Goal: Complete application form

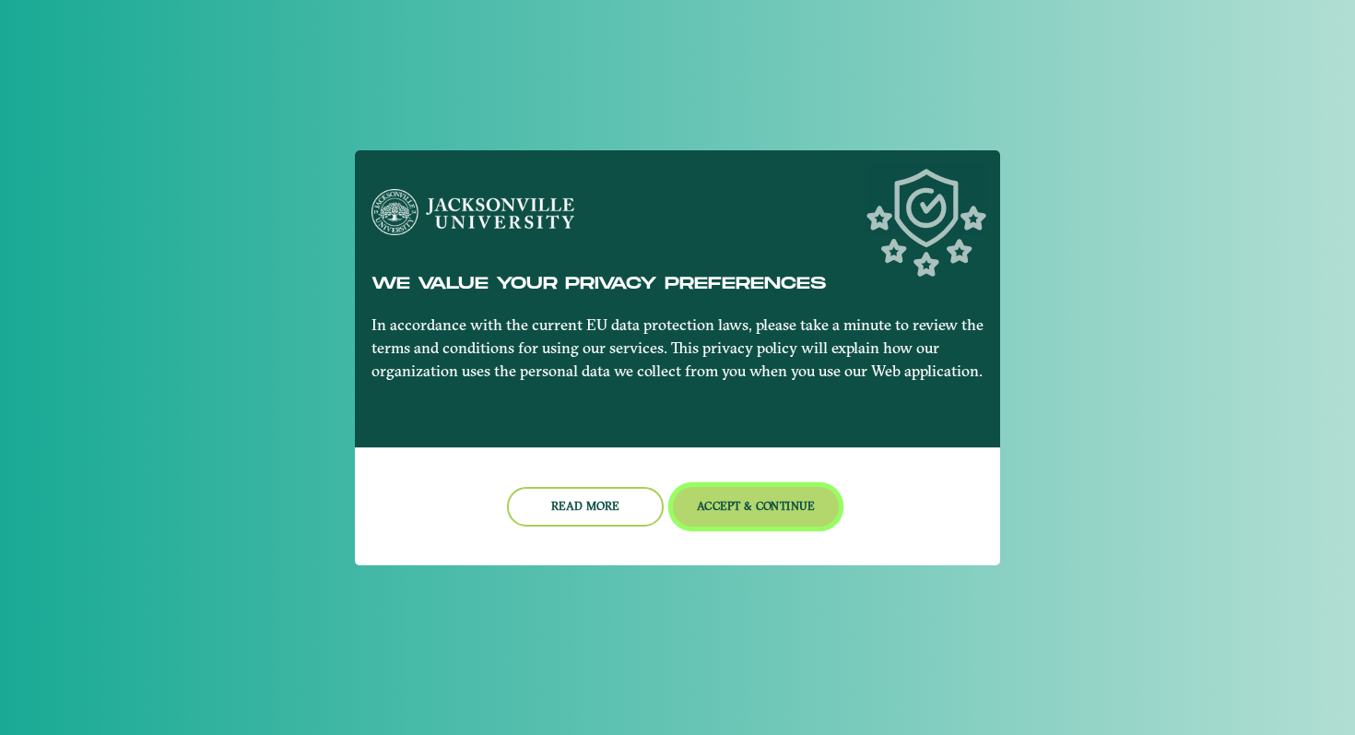
click at [749, 501] on button "Accept & Continue" at bounding box center [756, 507] width 167 height 40
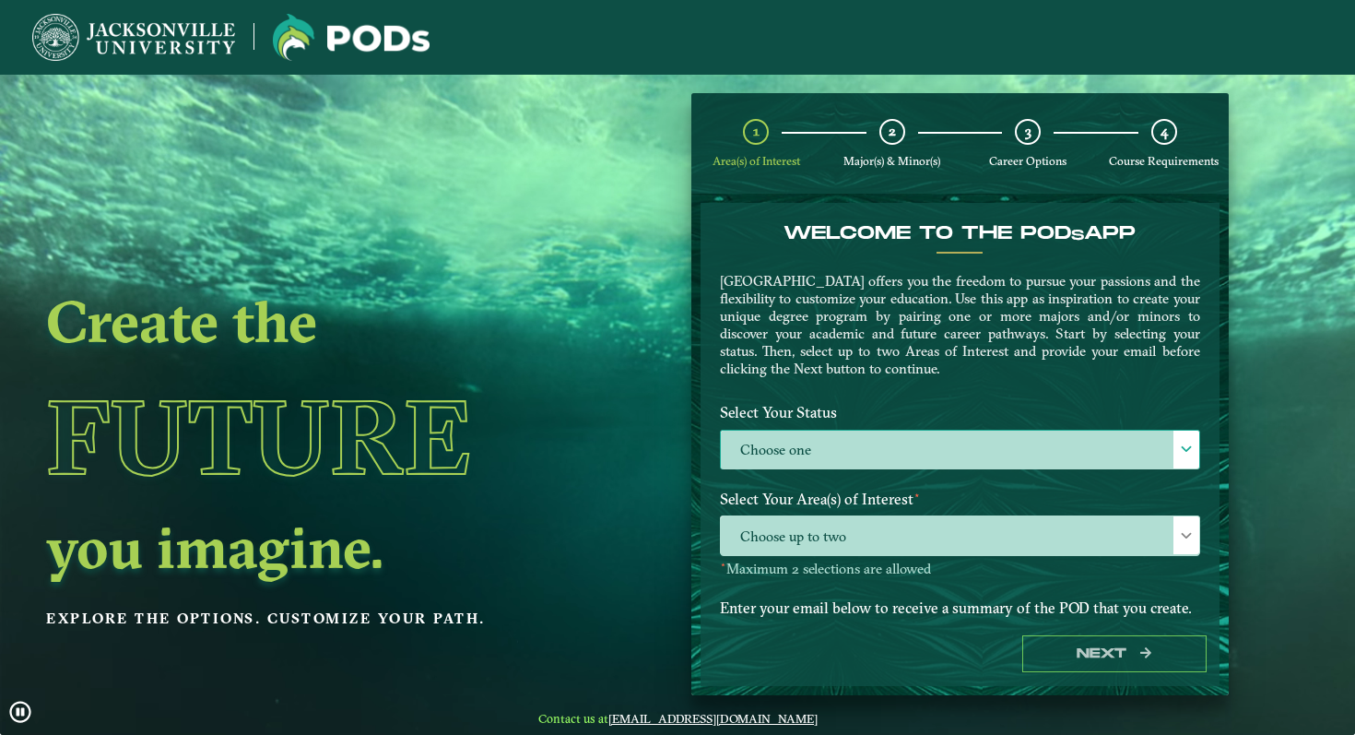
click at [847, 443] on label "Choose one" at bounding box center [960, 450] width 478 height 40
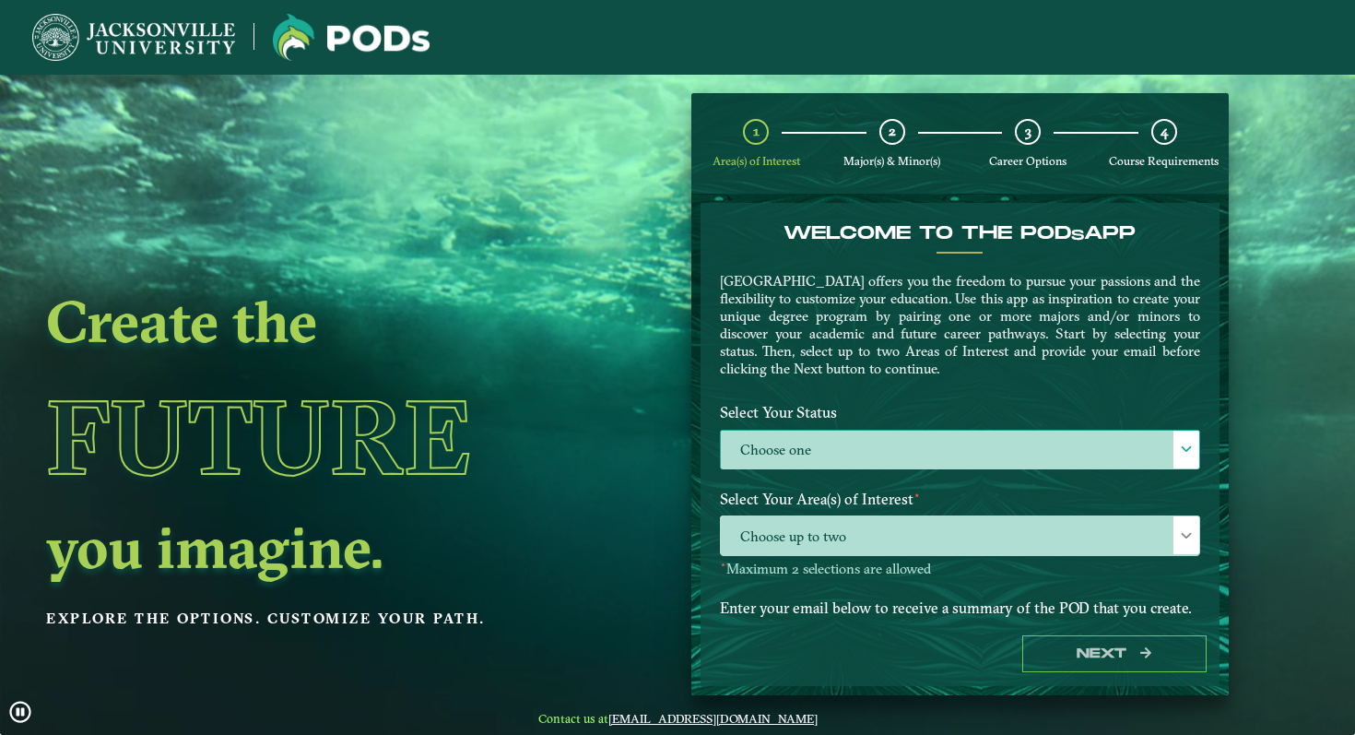
scroll to position [10, 76]
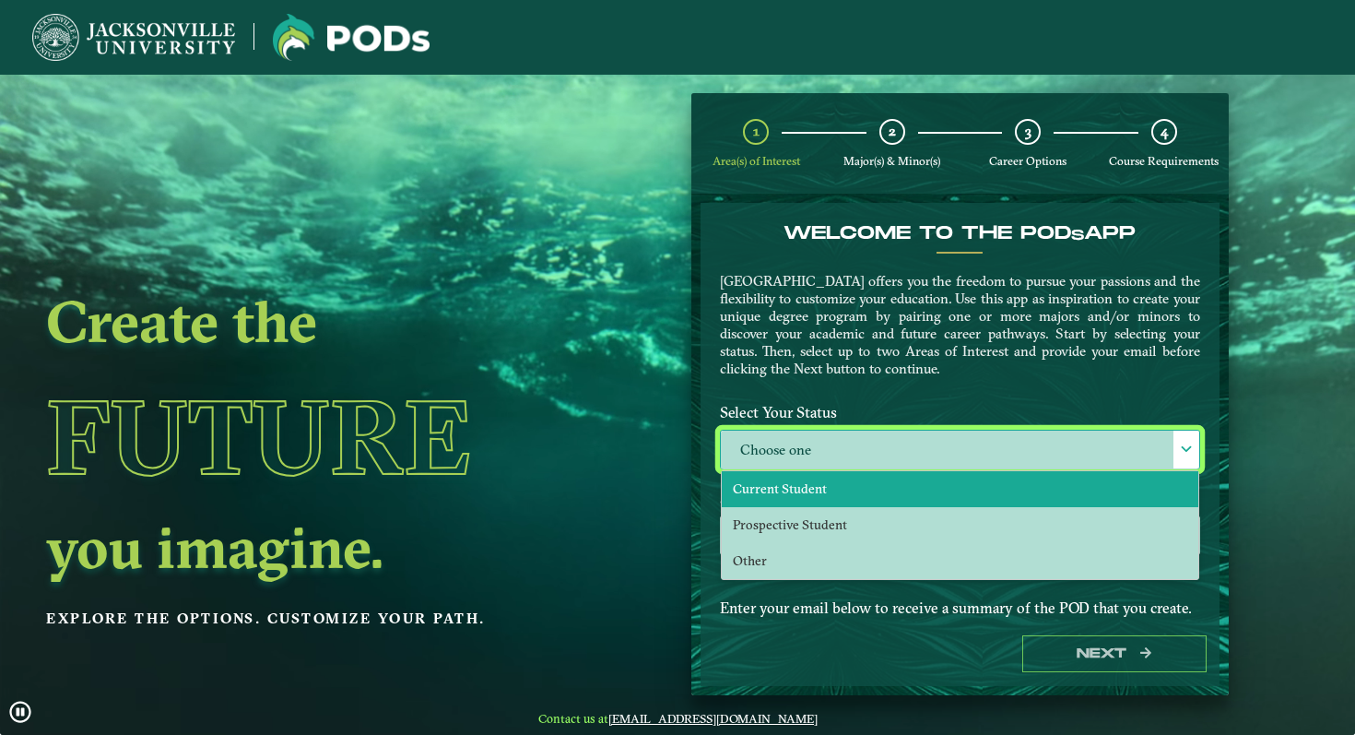
click at [785, 480] on span "Current Student" at bounding box center [780, 488] width 94 height 17
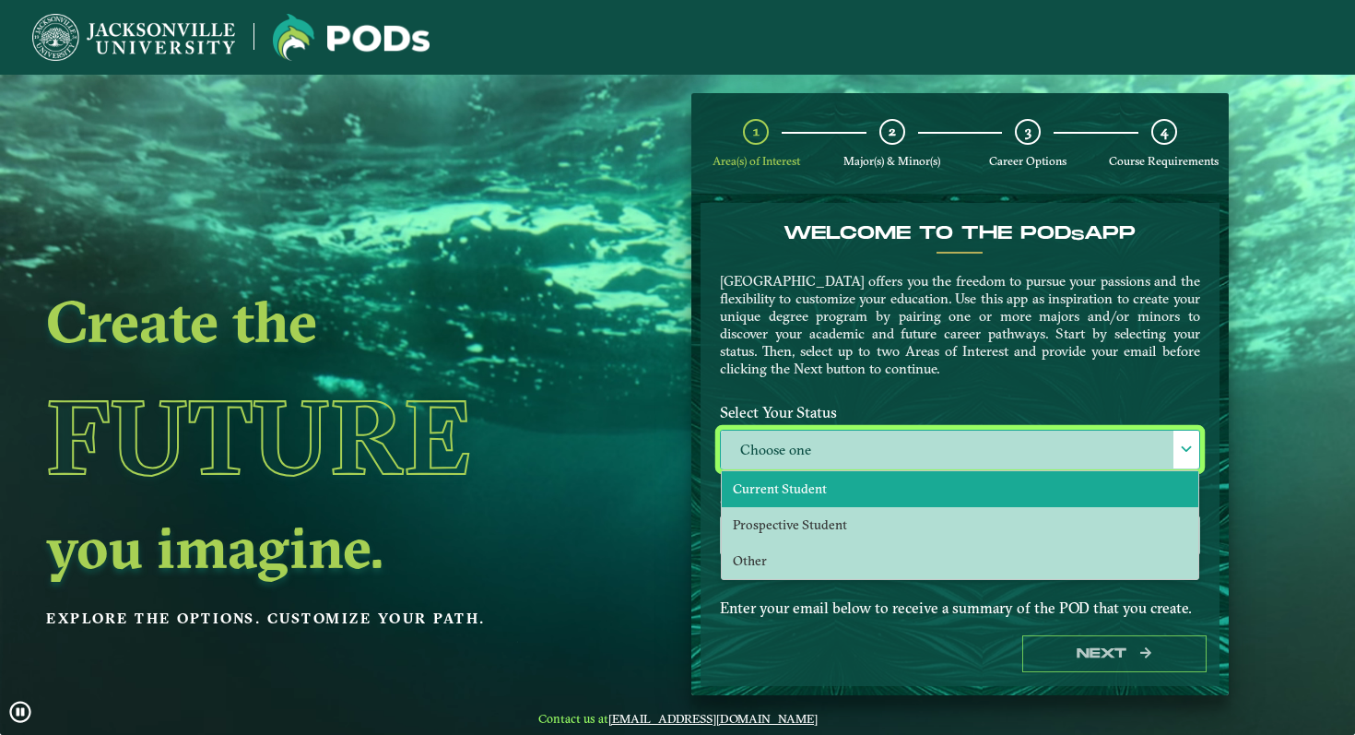
select select "[object Object]"
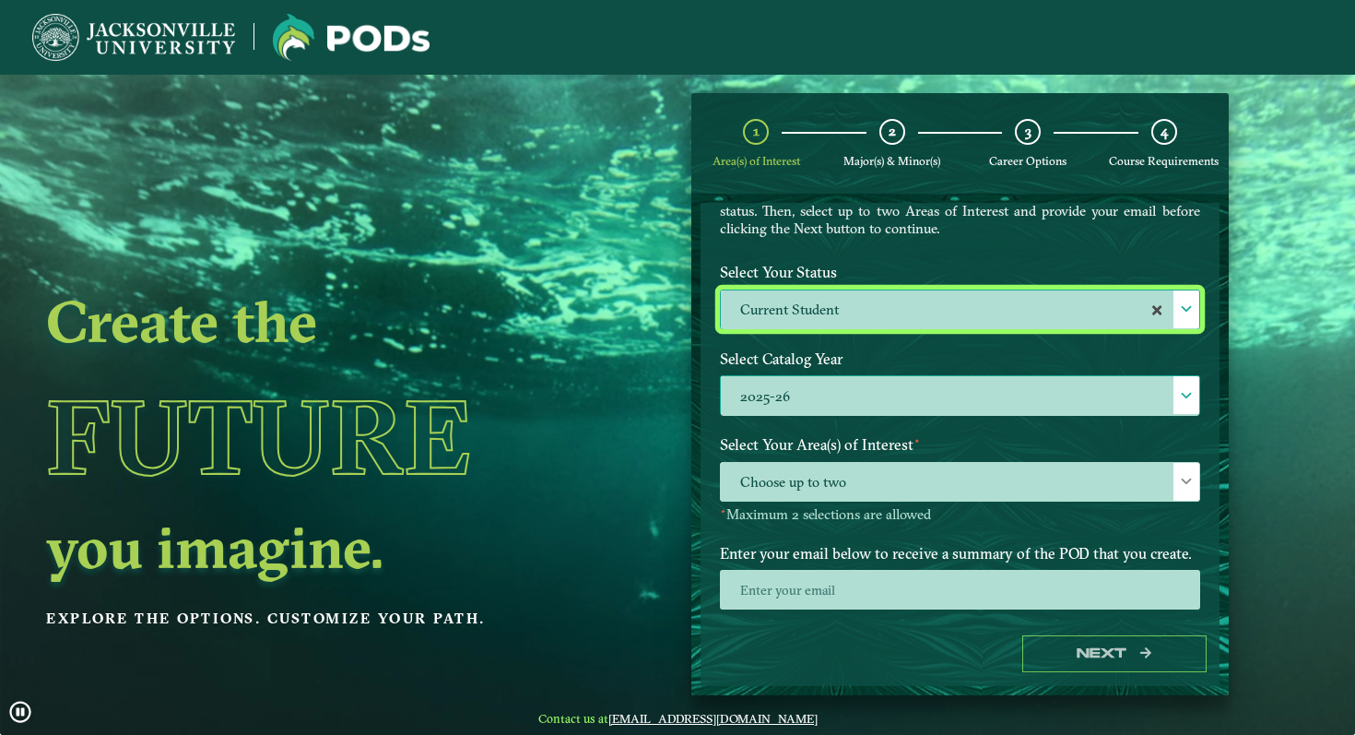
scroll to position [150, 0]
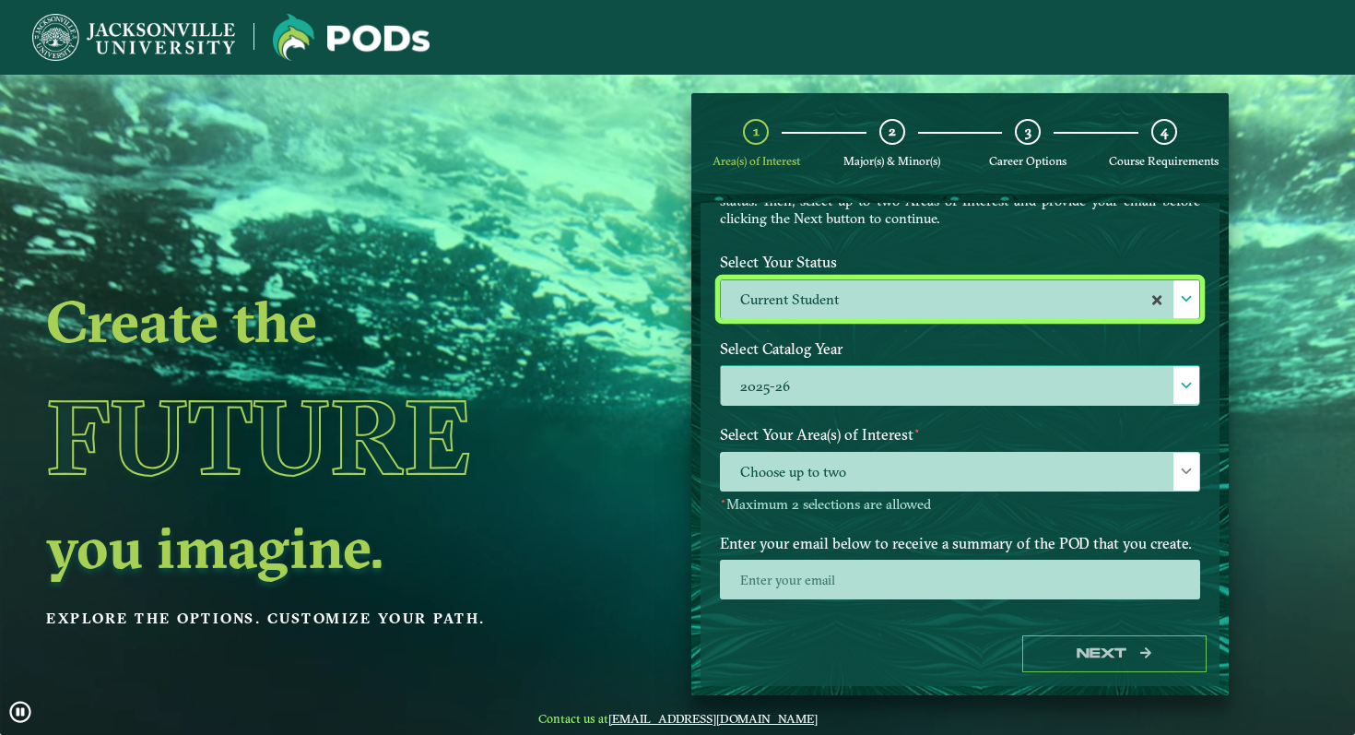
click at [859, 366] on label "2025-26" at bounding box center [960, 386] width 478 height 40
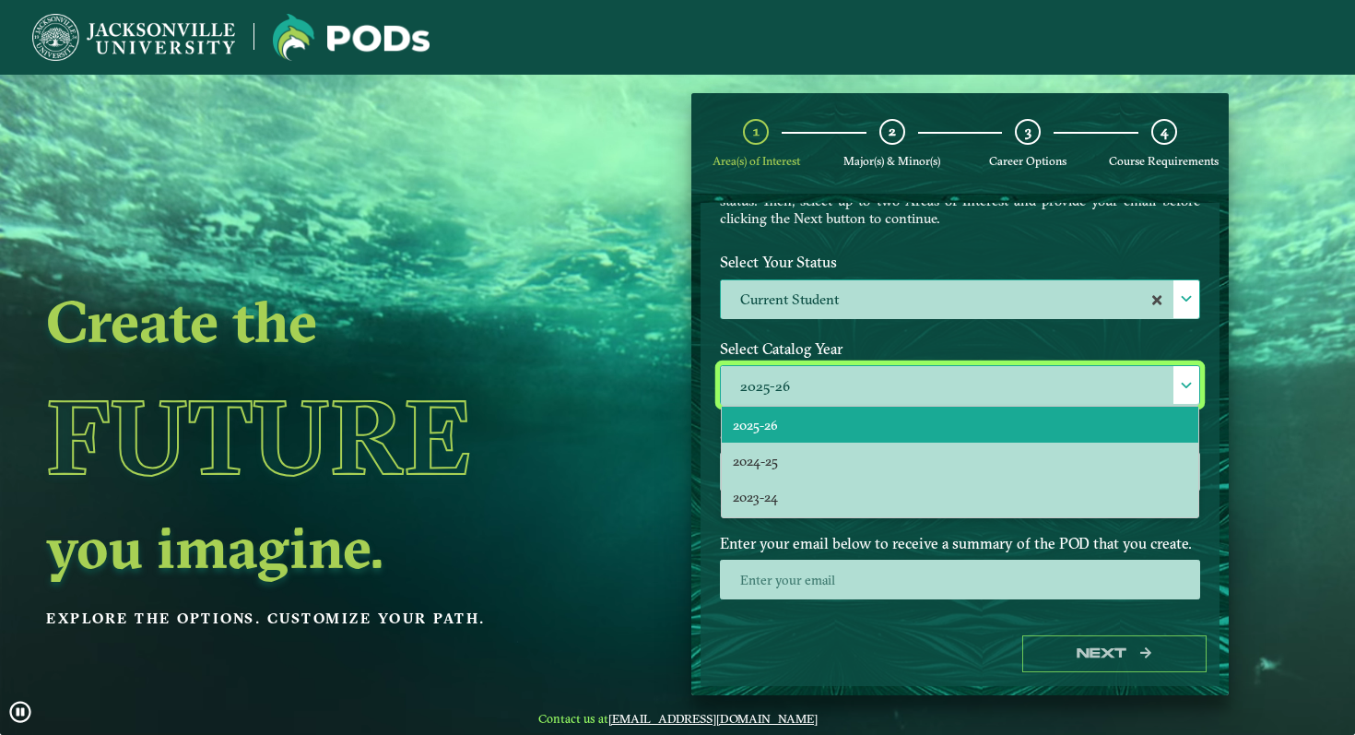
scroll to position [10, 76]
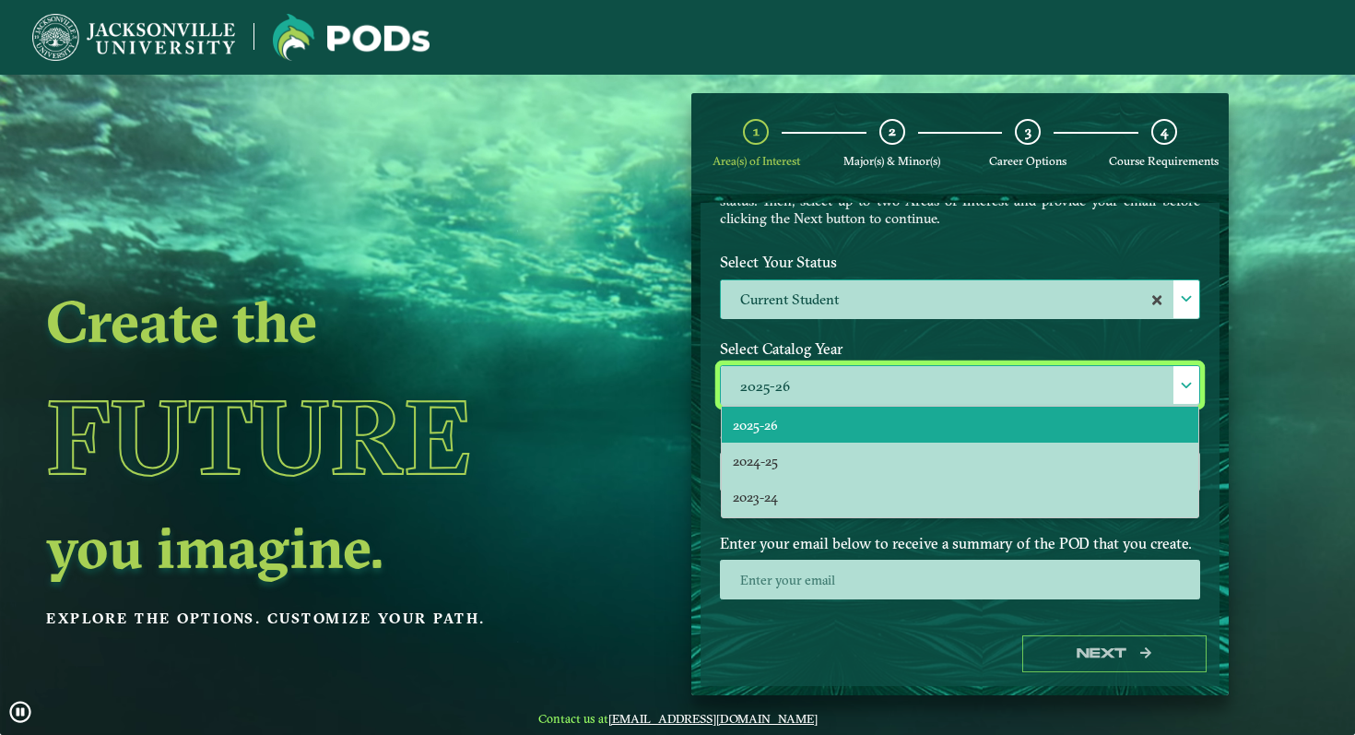
click at [791, 421] on li "2025-26" at bounding box center [960, 425] width 477 height 36
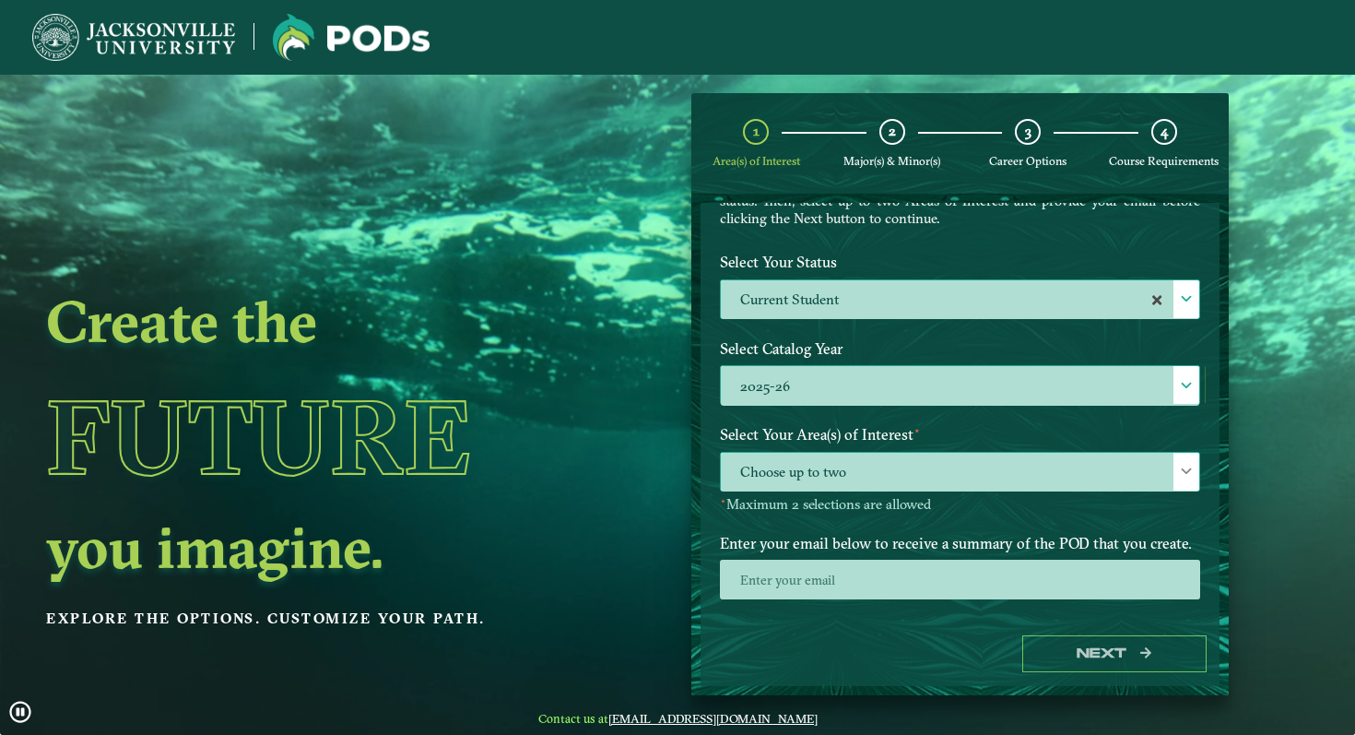
click at [924, 485] on span "Choose up to two" at bounding box center [960, 473] width 478 height 40
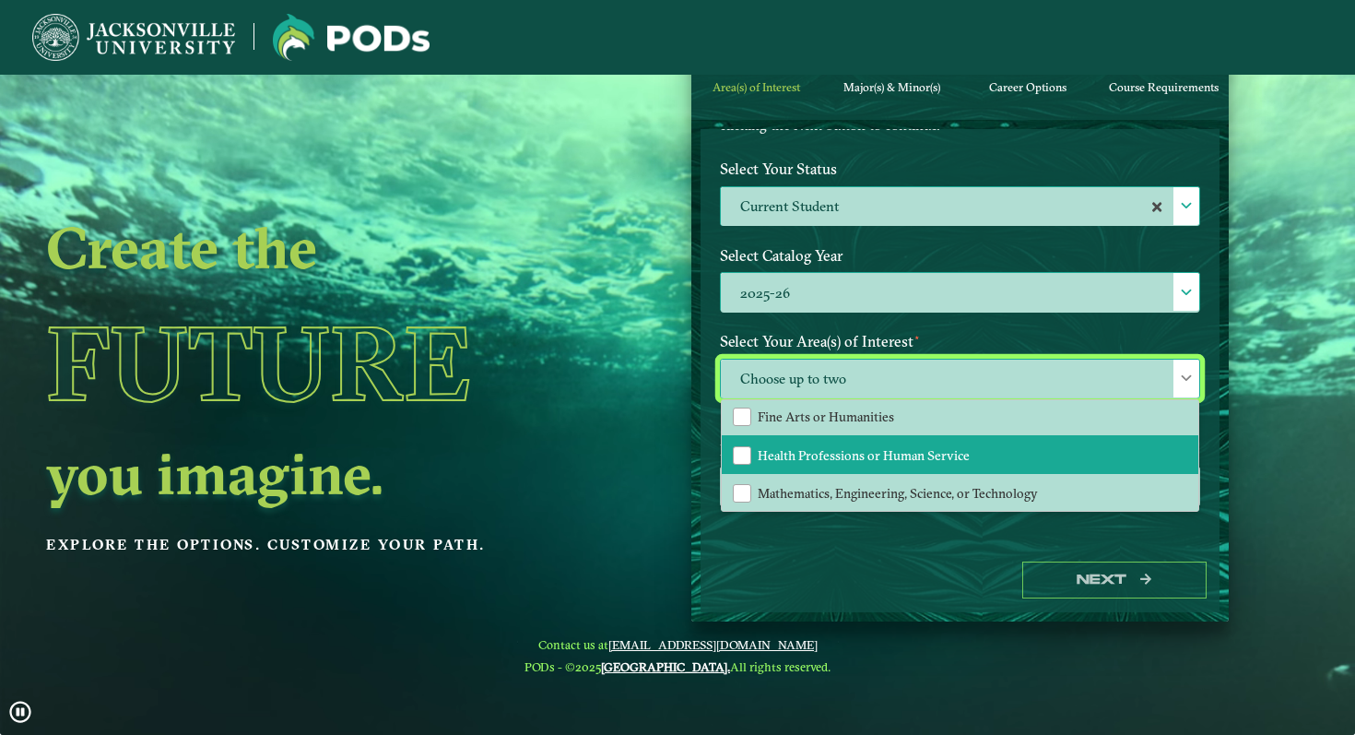
scroll to position [122, 0]
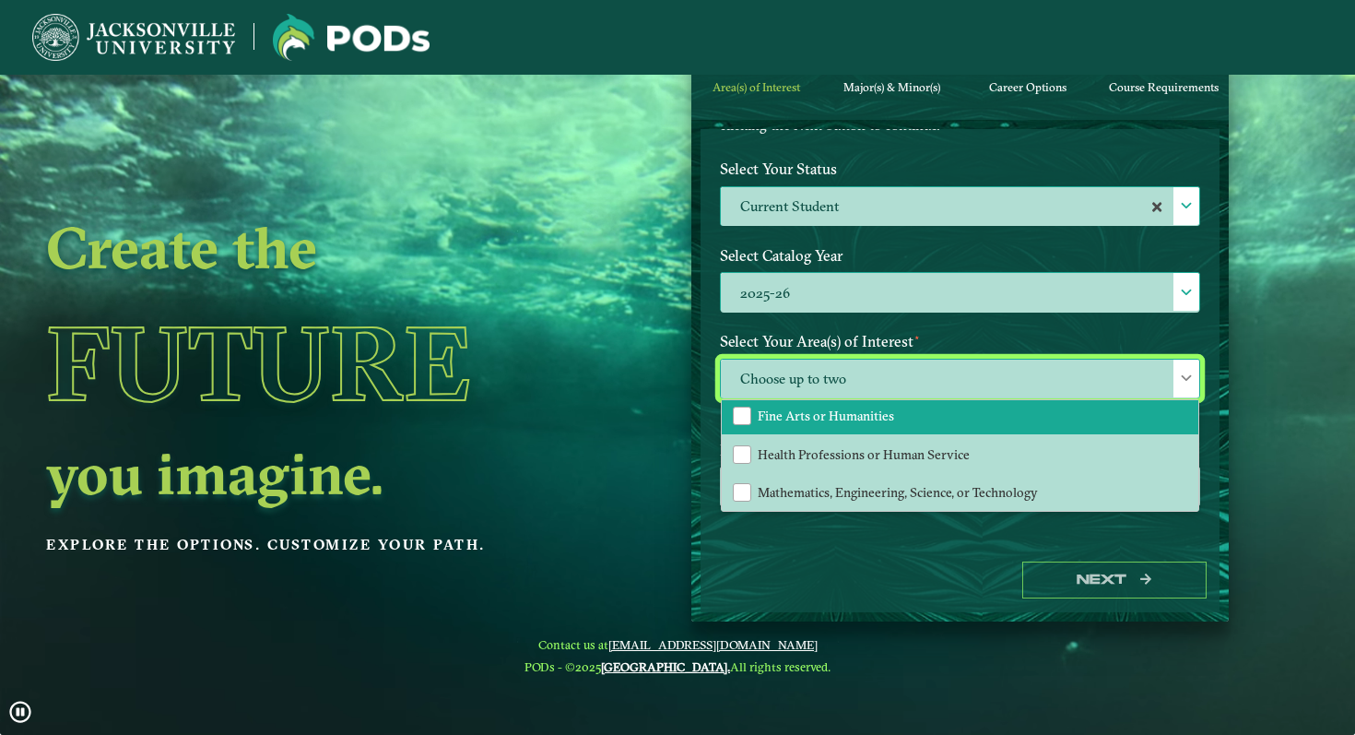
click at [786, 407] on span "Fine Arts or Humanities" at bounding box center [826, 415] width 136 height 17
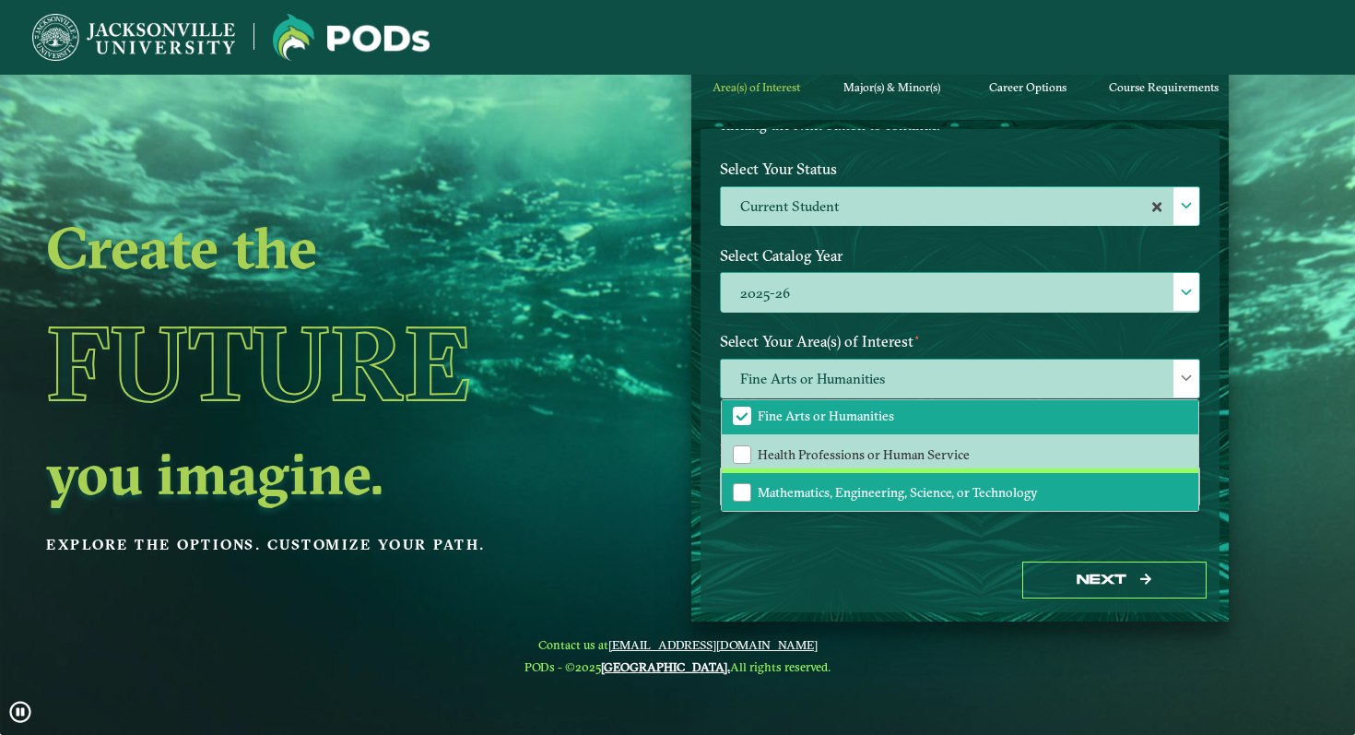
click at [771, 493] on span "Mathematics, Engineering, Science, or Technology" at bounding box center [898, 492] width 280 height 17
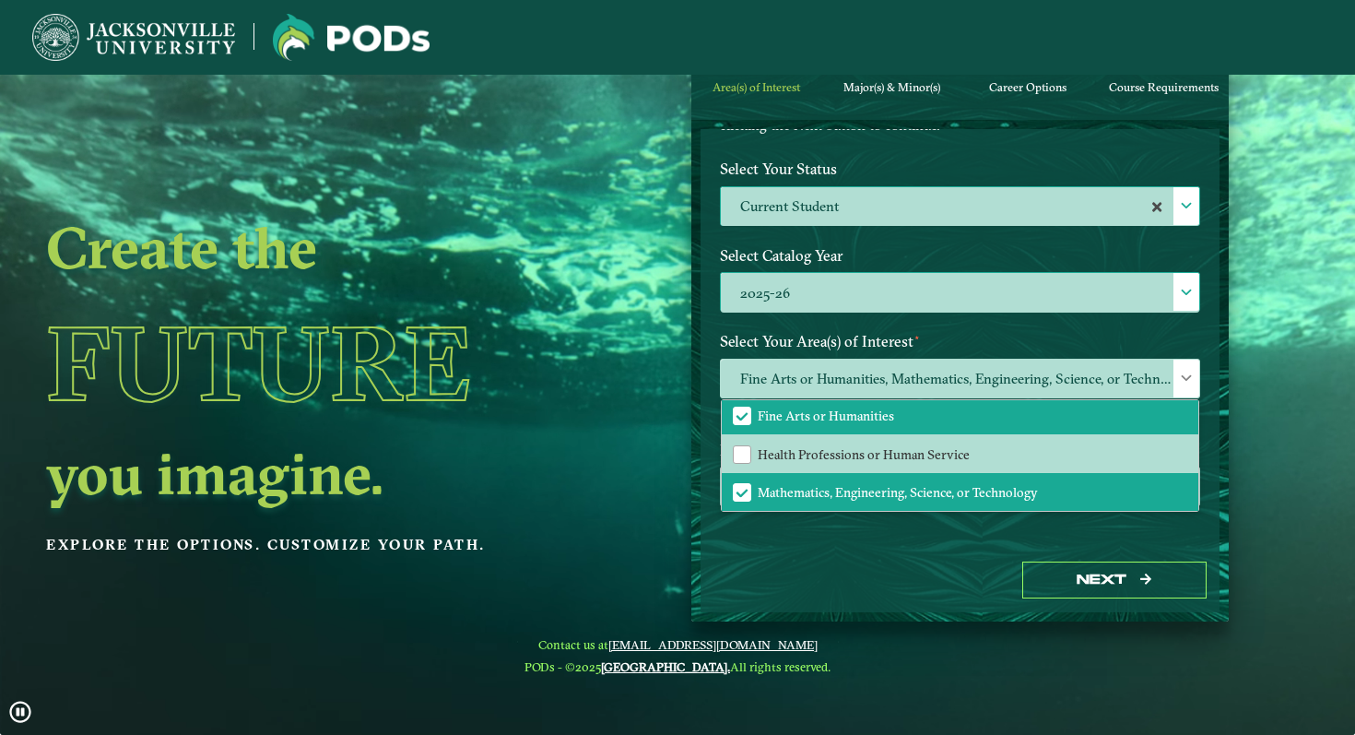
click at [615, 461] on ngx-dashboard "Create the Future you imagine. Explore the options. Customize your path. 1 Area…" at bounding box center [677, 320] width 1355 height 602
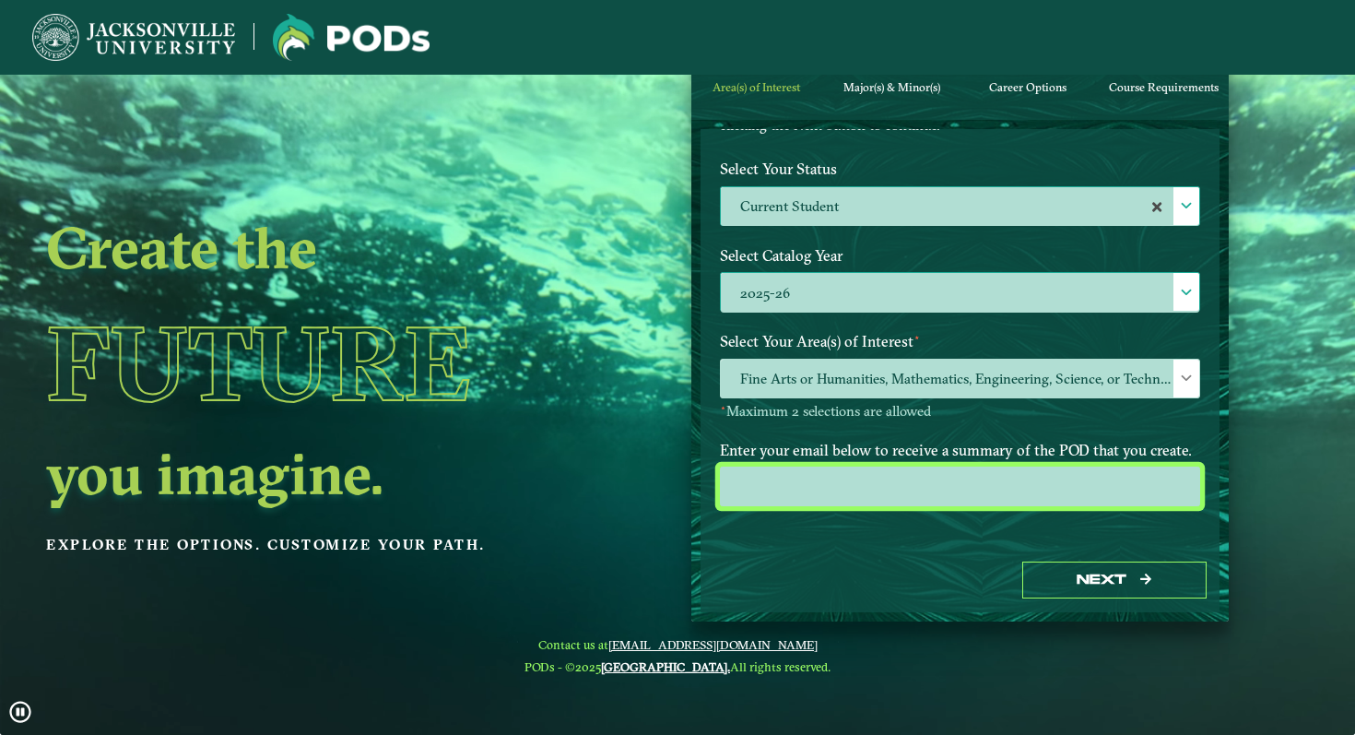
click at [856, 486] on input "email" at bounding box center [960, 486] width 480 height 40
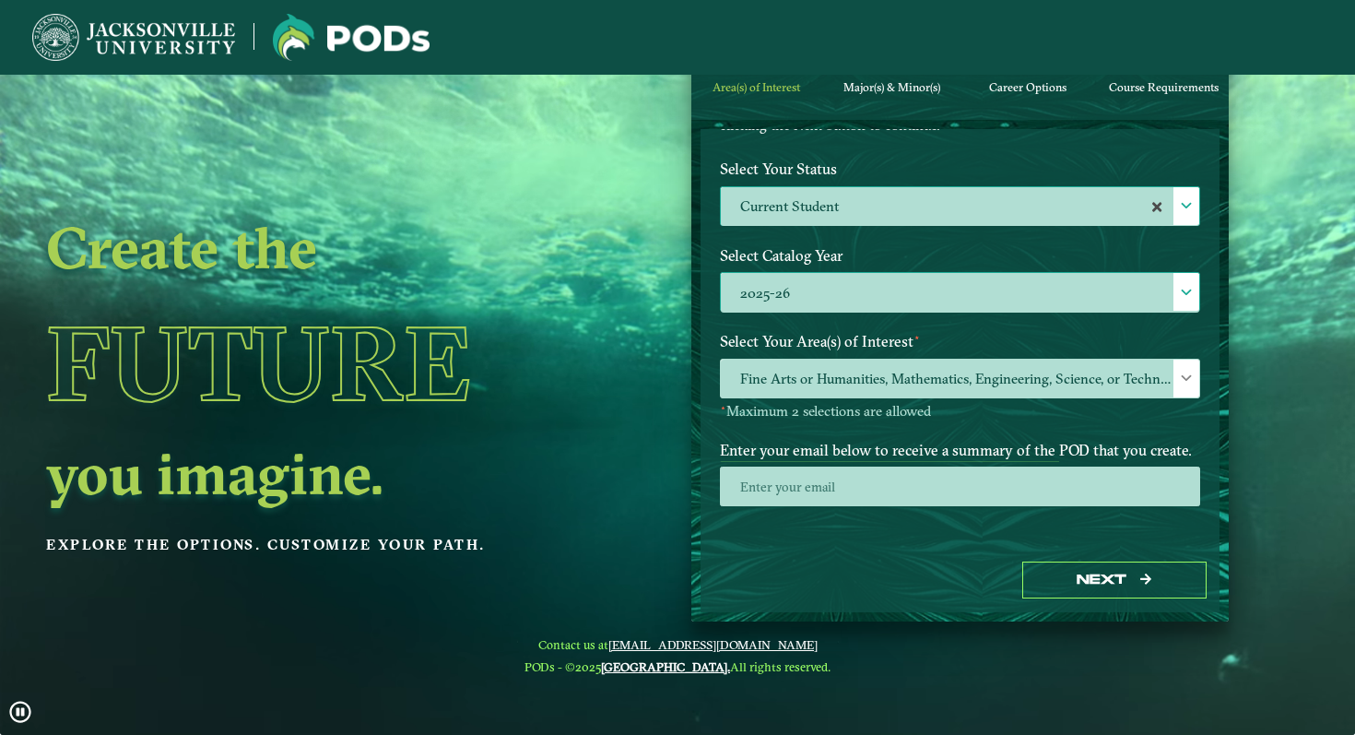
click at [846, 300] on label "2025-26" at bounding box center [960, 293] width 478 height 40
